Goal: Find specific page/section: Find specific page/section

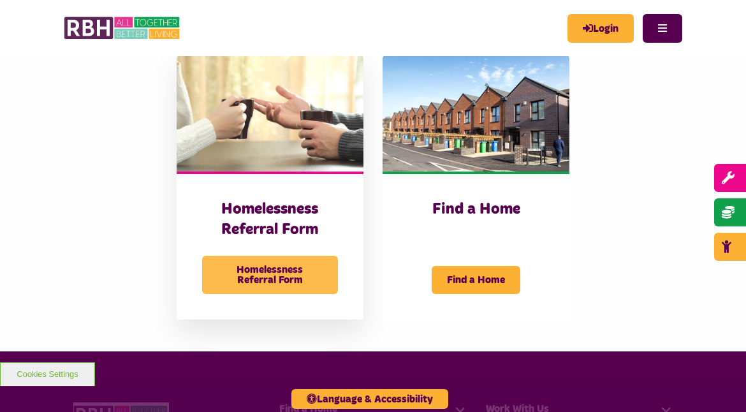
click at [272, 277] on span "Homelessness Referral Form" at bounding box center [270, 275] width 136 height 38
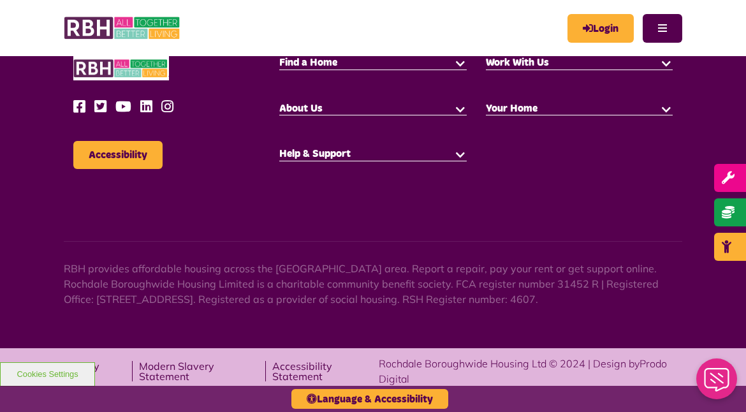
scroll to position [678, 0]
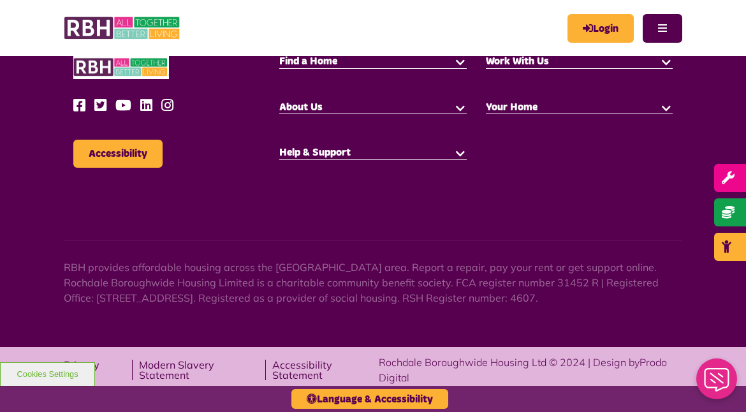
click at [462, 152] on button "button" at bounding box center [460, 152] width 13 height 13
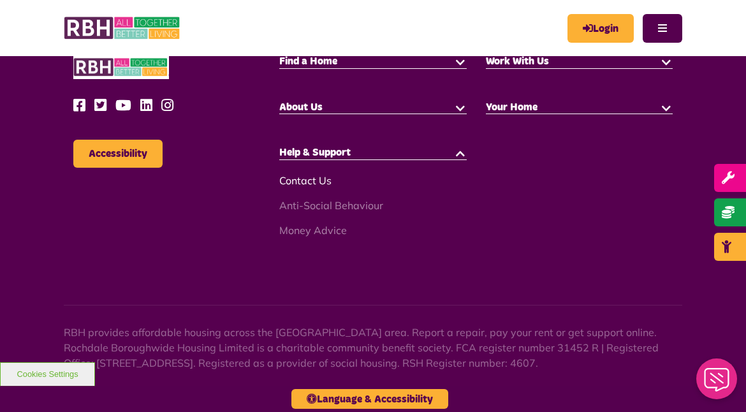
click at [301, 177] on link "Contact Us" at bounding box center [305, 180] width 52 height 13
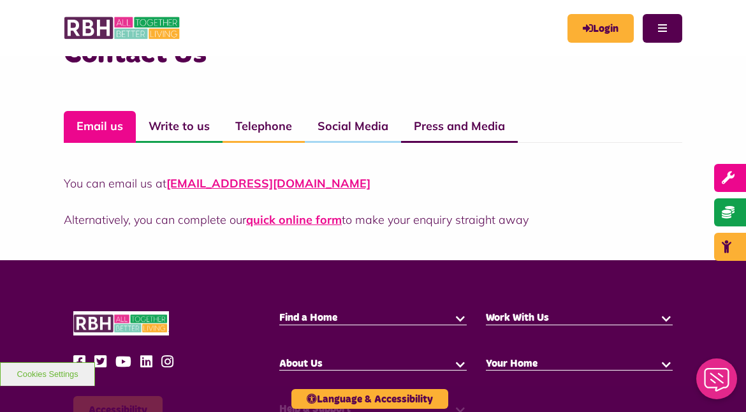
scroll to position [893, 0]
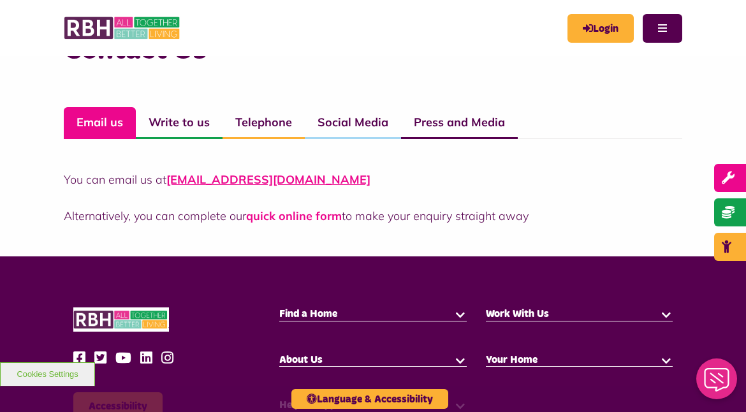
click at [289, 217] on link "quick online form" at bounding box center [294, 216] width 96 height 15
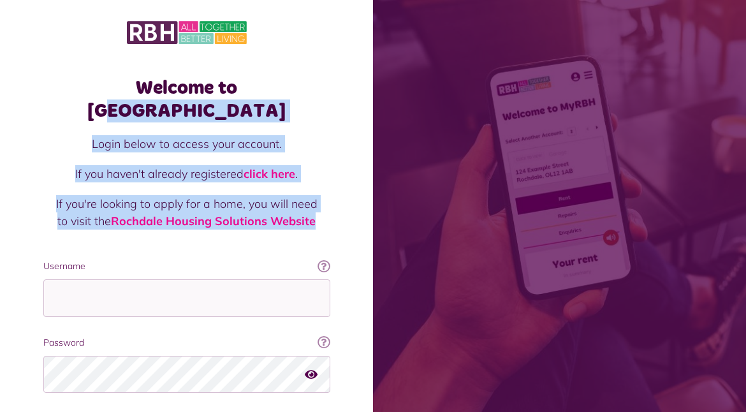
drag, startPoint x: 99, startPoint y: 91, endPoint x: 326, endPoint y: 193, distance: 248.6
click at [326, 193] on div "Welcome to MyRBH Login below to access your account. If you haven't already reg…" at bounding box center [187, 279] width 312 height 430
drag, startPoint x: 326, startPoint y: 193, endPoint x: 335, endPoint y: 200, distance: 11.9
click at [335, 200] on div "Welcome to MyRBH Login below to access your account. If you haven't already reg…" at bounding box center [187, 279] width 312 height 430
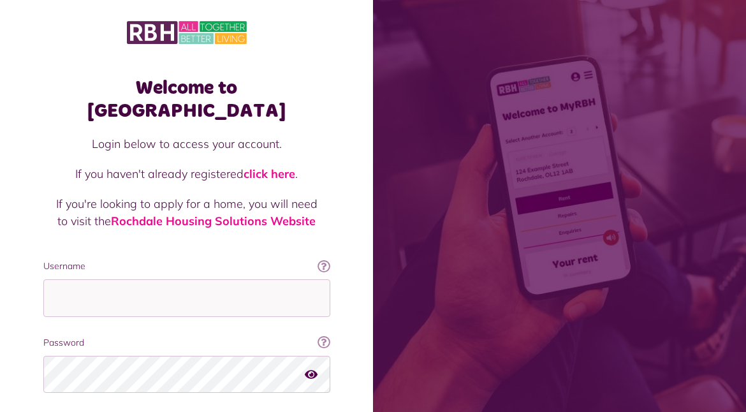
click at [327, 19] on div at bounding box center [187, 32] width 348 height 27
click at [710, 150] on span at bounding box center [559, 206] width 373 height 412
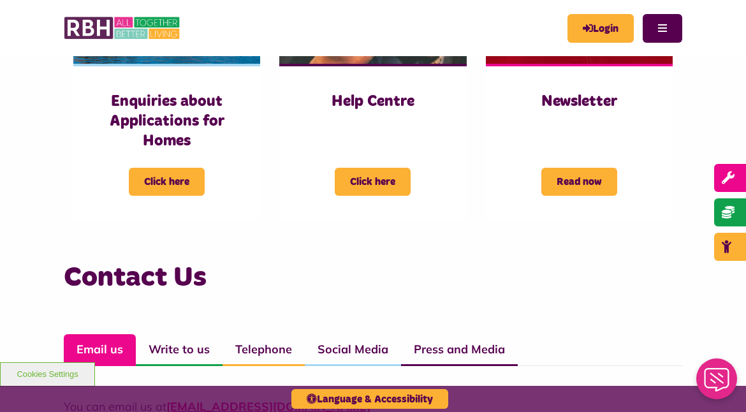
scroll to position [663, 0]
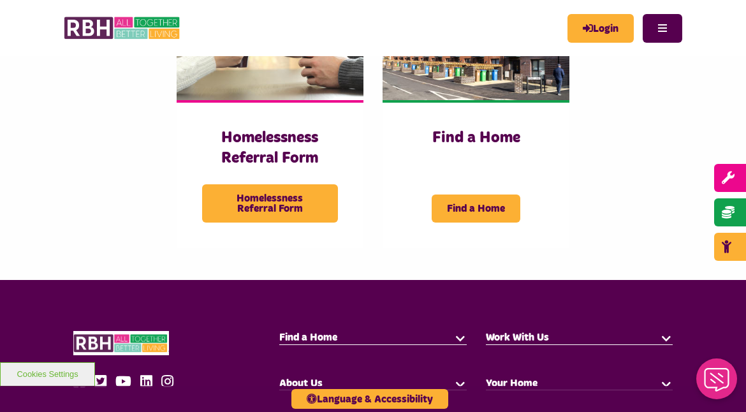
scroll to position [362, 0]
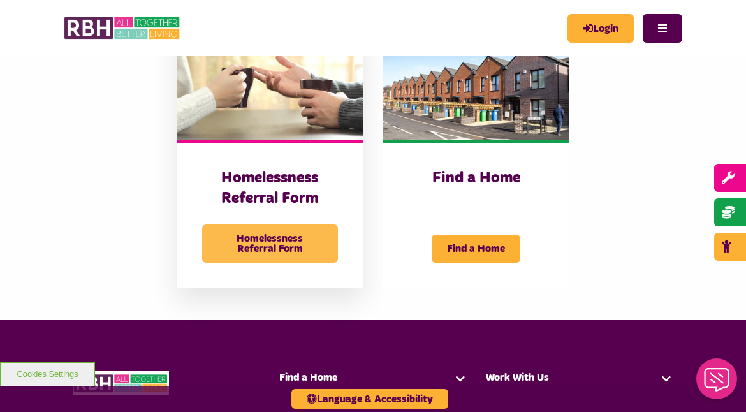
click at [272, 249] on span "Homelessness Referral Form" at bounding box center [270, 243] width 136 height 38
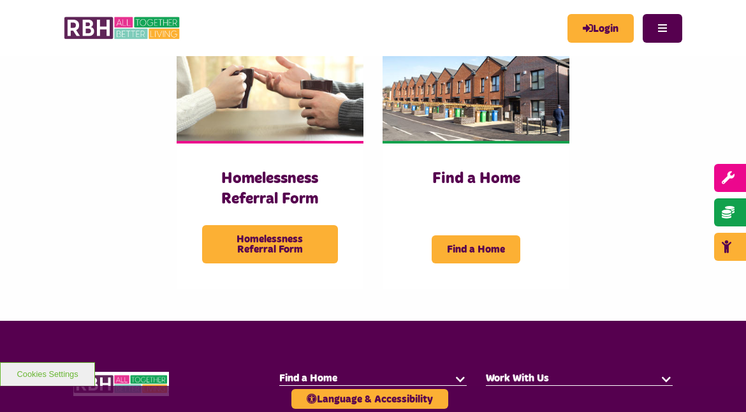
scroll to position [362, 0]
